Goal: Transaction & Acquisition: Purchase product/service

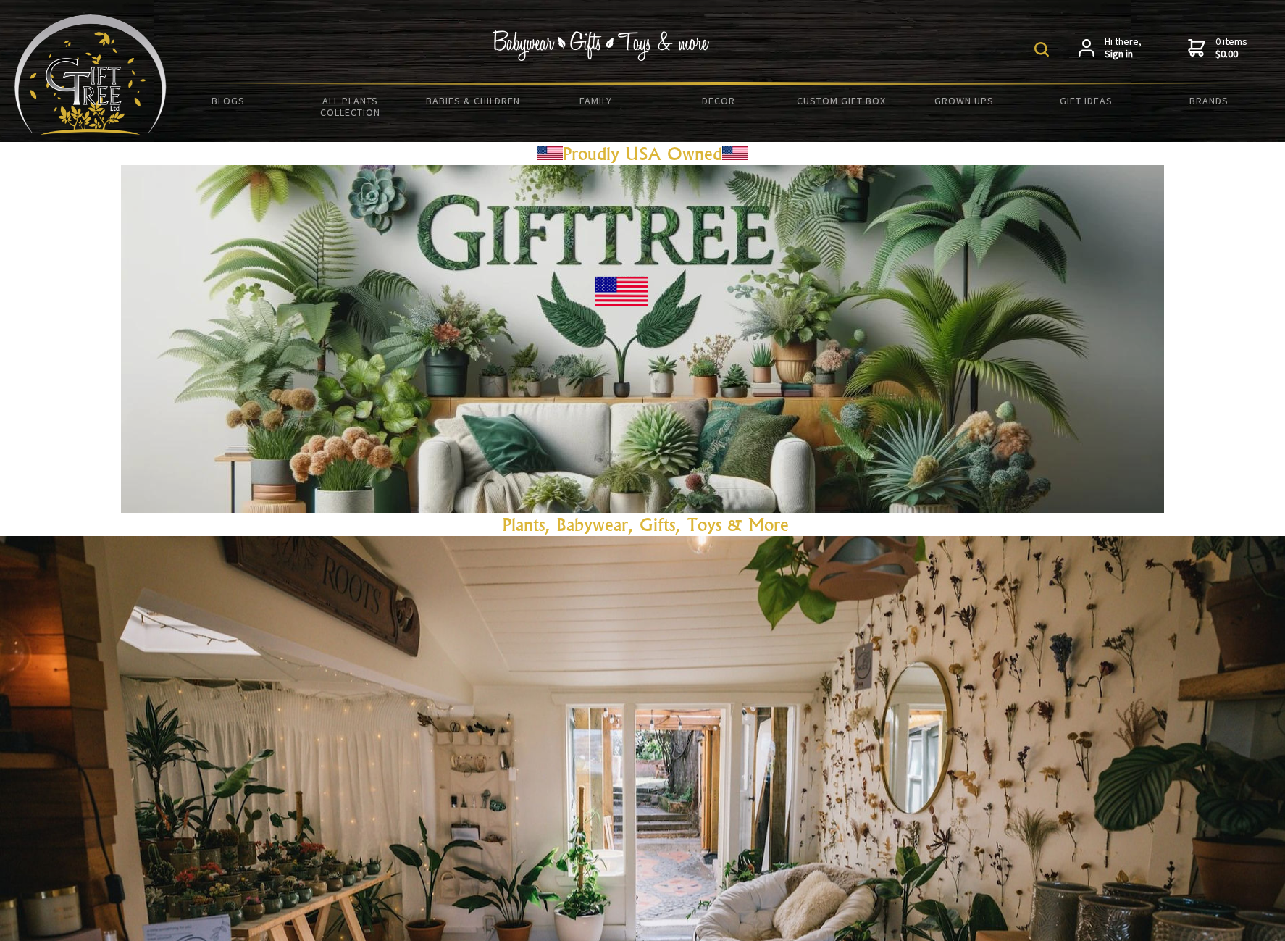
click at [1046, 48] on img at bounding box center [1042, 49] width 14 height 14
type input "beer mug"
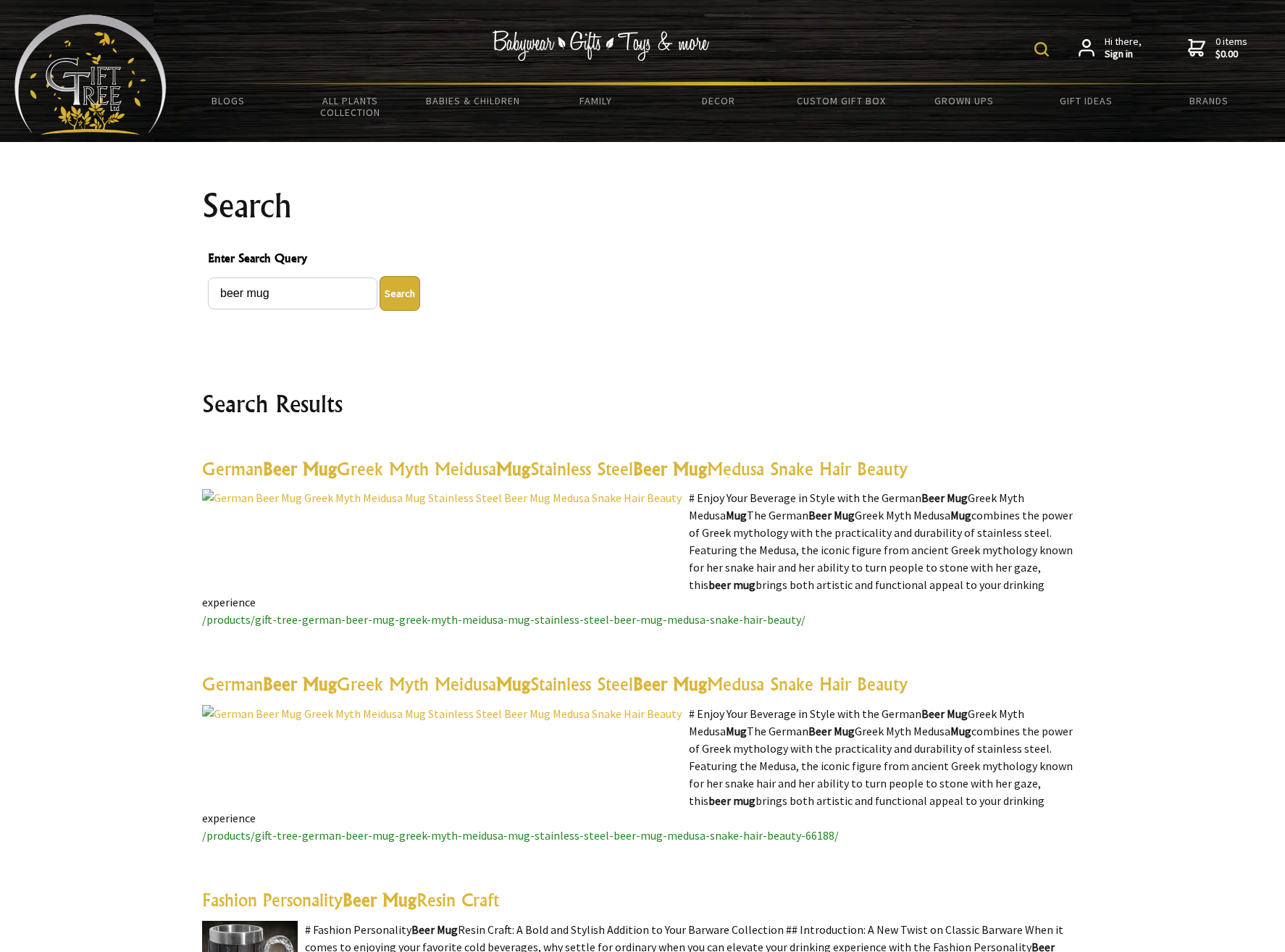
click at [1040, 47] on img at bounding box center [1042, 49] width 14 height 14
type input "bormioli beer mug"
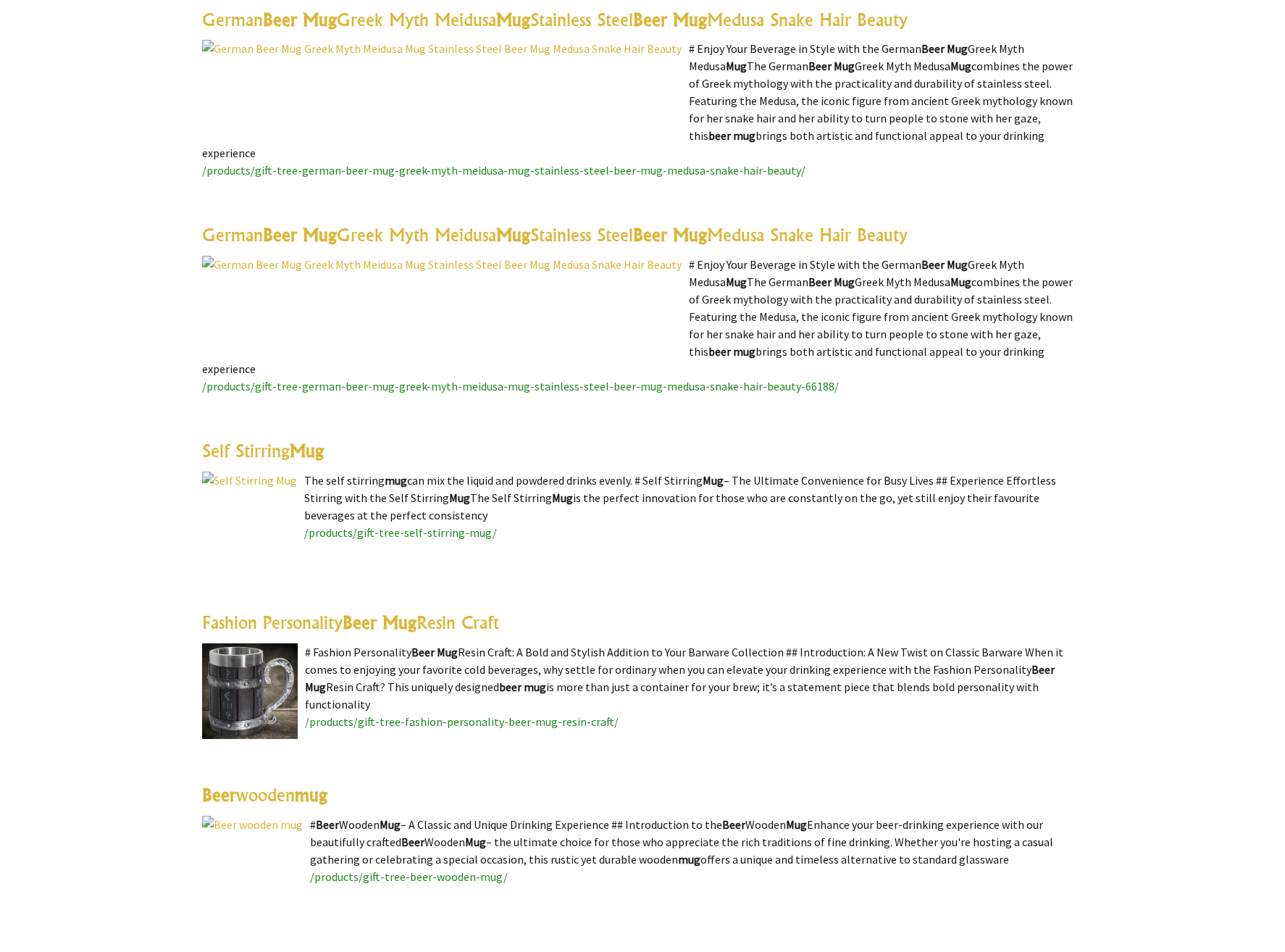
scroll to position [452, 0]
